Goal: Task Accomplishment & Management: Use online tool/utility

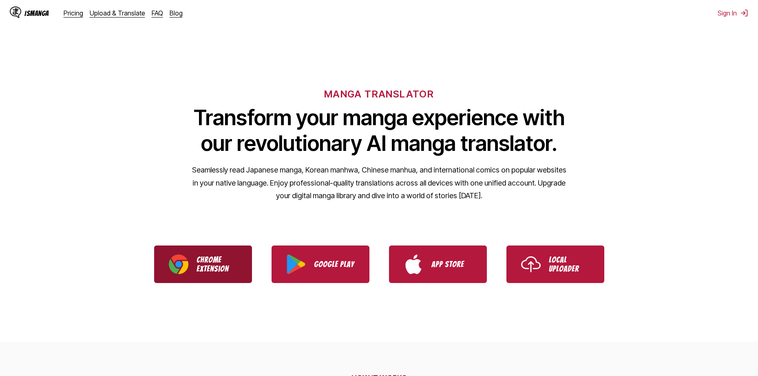
click at [212, 267] on p "Chrome Extension" at bounding box center [217, 264] width 41 height 18
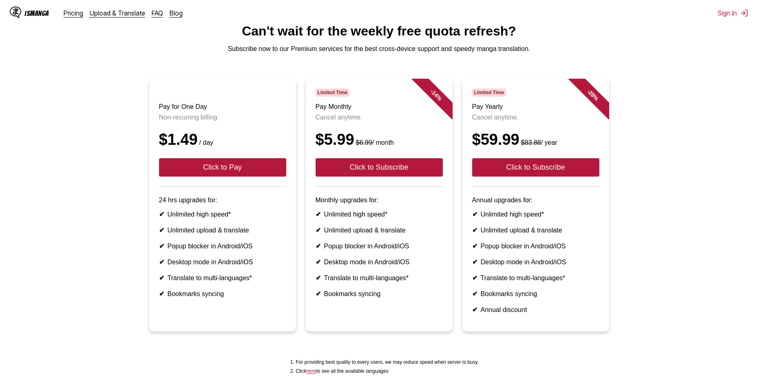
scroll to position [82, 0]
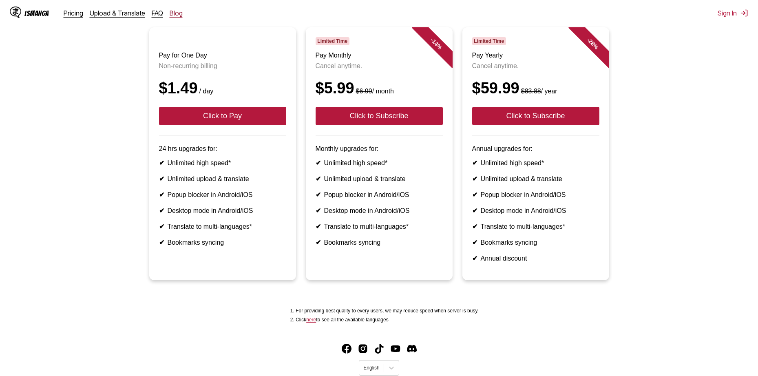
click at [170, 15] on link "Blog" at bounding box center [176, 13] width 13 height 8
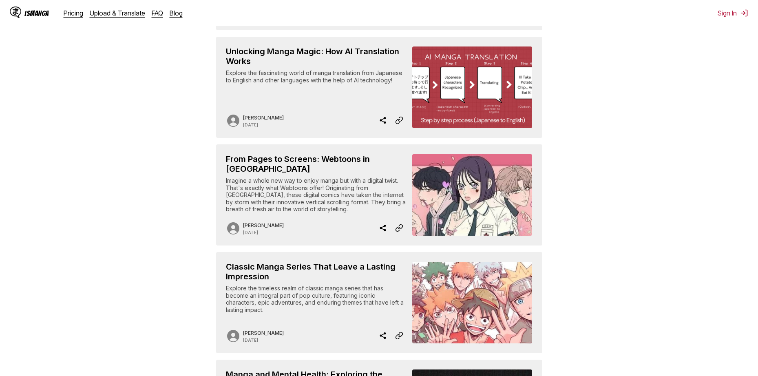
scroll to position [285, 0]
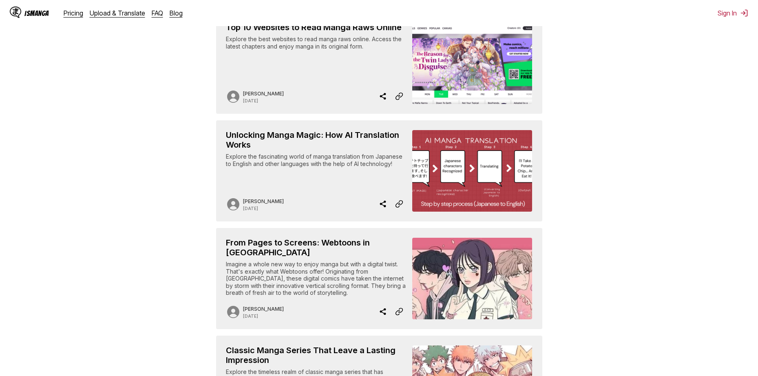
click at [77, 17] on div "IsManga Pricing Upload & Translate FAQ Blog" at bounding box center [99, 13] width 179 height 26
click at [106, 12] on link "Upload & Translate" at bounding box center [117, 13] width 55 height 8
